Goal: Check status: Check status

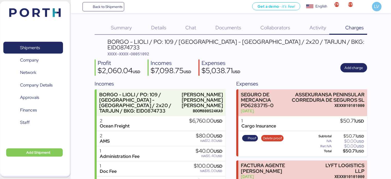
scroll to position [125, 0]
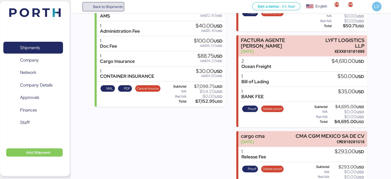
click at [102, 4] on span "Back to Shipments" at bounding box center [108, 7] width 30 height 6
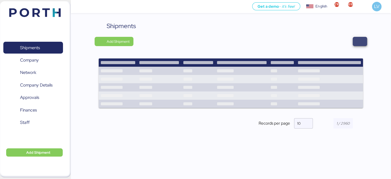
click at [355, 43] on span "button" at bounding box center [360, 41] width 14 height 9
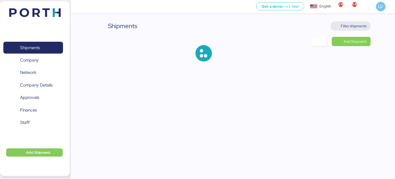
click at [345, 25] on span "Filter shipments" at bounding box center [354, 26] width 26 height 6
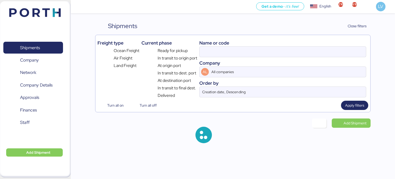
click at [318, 42] on div "Name or code" at bounding box center [282, 42] width 167 height 7
click at [316, 45] on div "Name or code" at bounding box center [282, 42] width 167 height 7
click at [311, 50] on input at bounding box center [282, 52] width 166 height 10
paste input "O0051912"
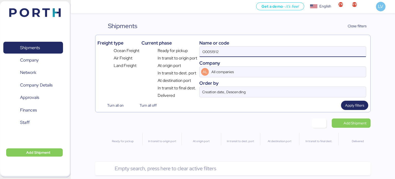
click at [209, 53] on input "O0051912" at bounding box center [282, 52] width 166 height 10
paste input
type input "O0051912"
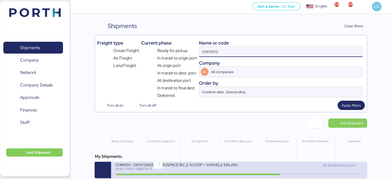
click at [161, 169] on div "XXXX-XXXX-O0051912" at bounding box center [176, 169] width 123 height 4
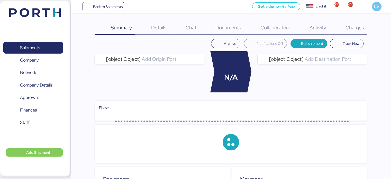
click at [357, 28] on span "Charges" at bounding box center [354, 27] width 19 height 7
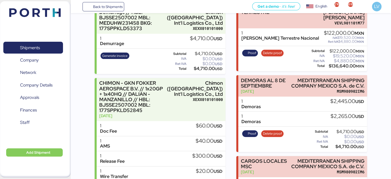
scroll to position [82, 0]
click at [248, 131] on span "Proof" at bounding box center [252, 134] width 8 height 6
click at [59, 15] on img at bounding box center [34, 12] width 51 height 9
